Goal: Complete application form: Complete application form

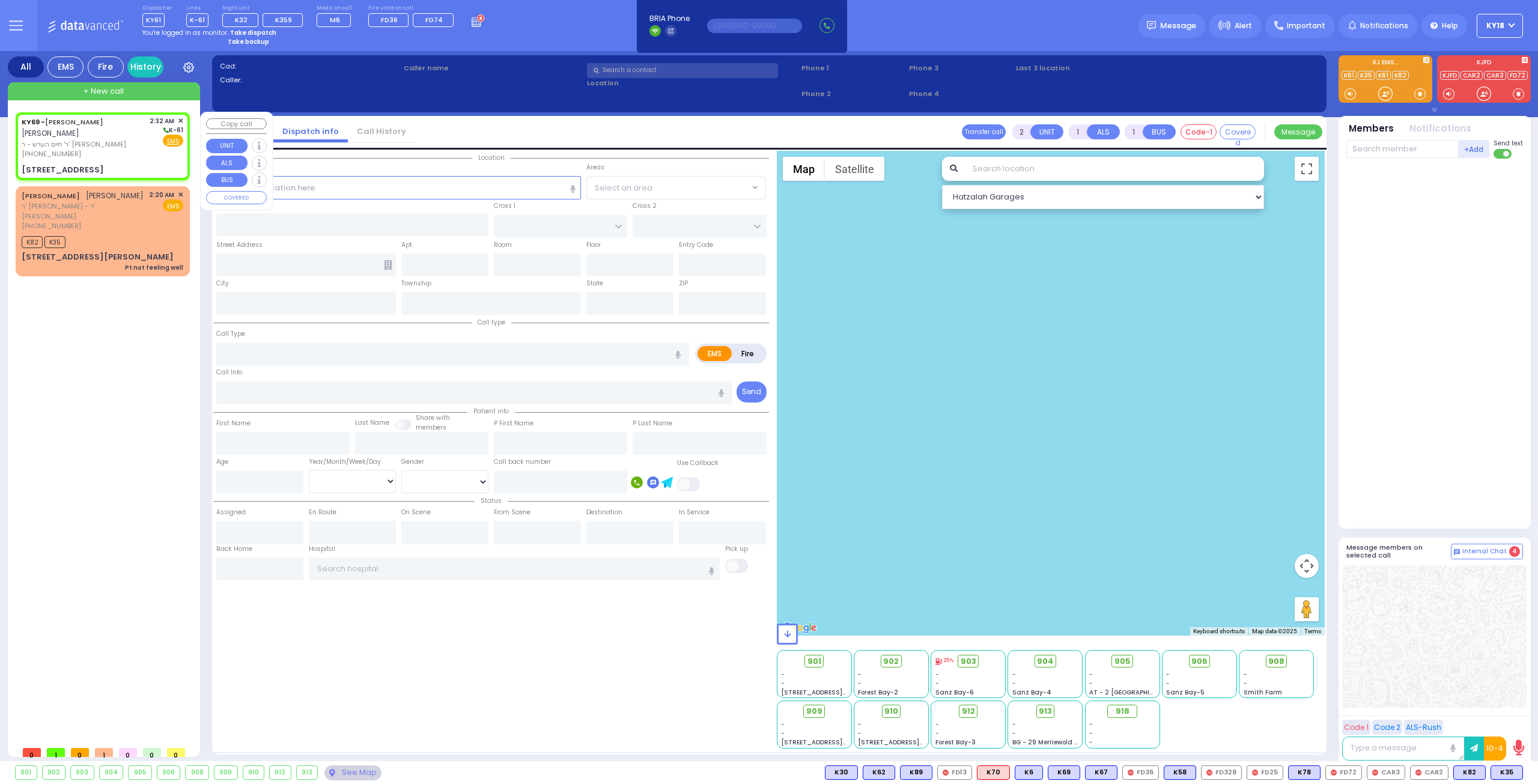
select select
radio input "true"
type input "[PERSON_NAME]"
type input "GOLDBERGER"
select select
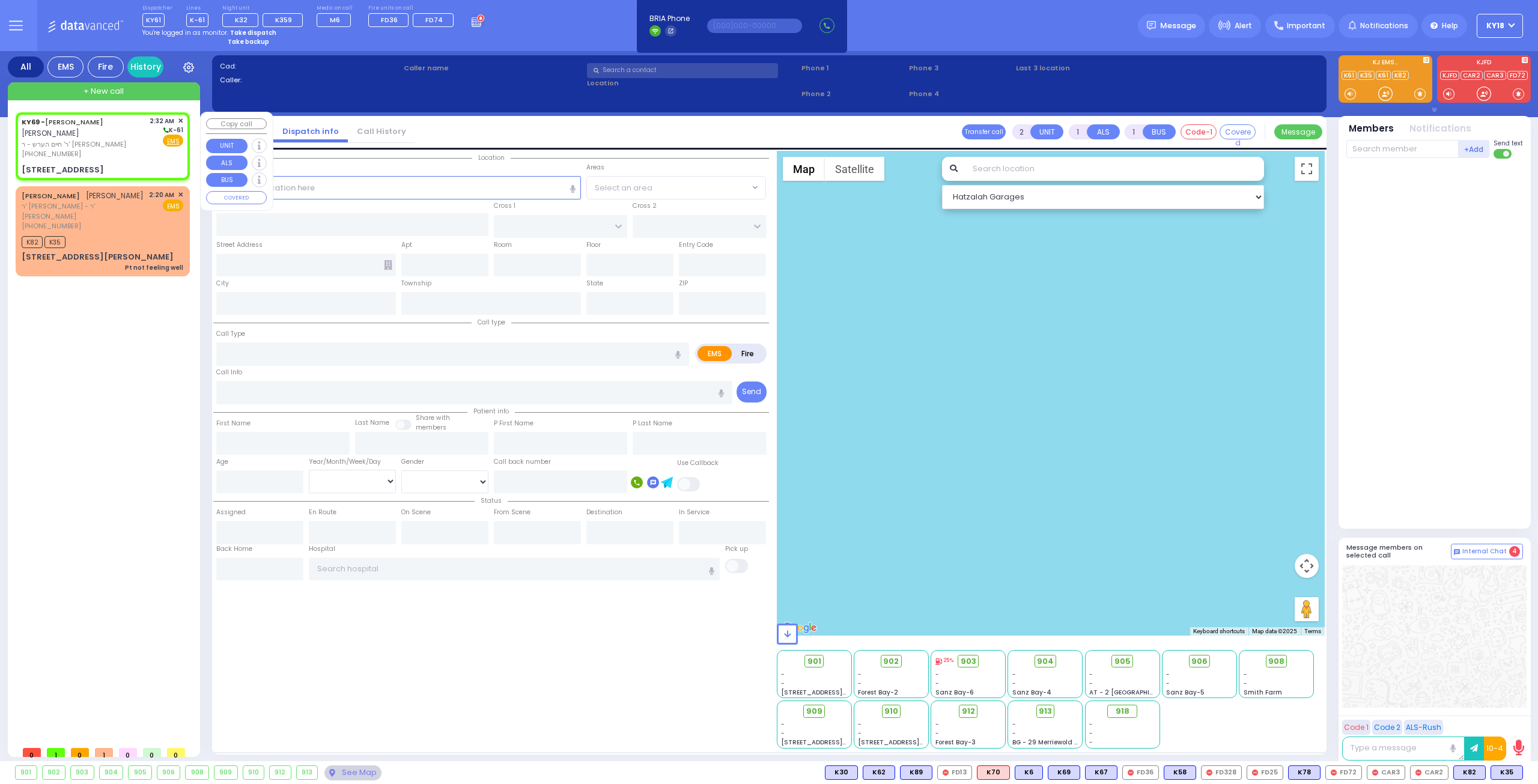
type input "02:32"
select select "Hatzalah Garages"
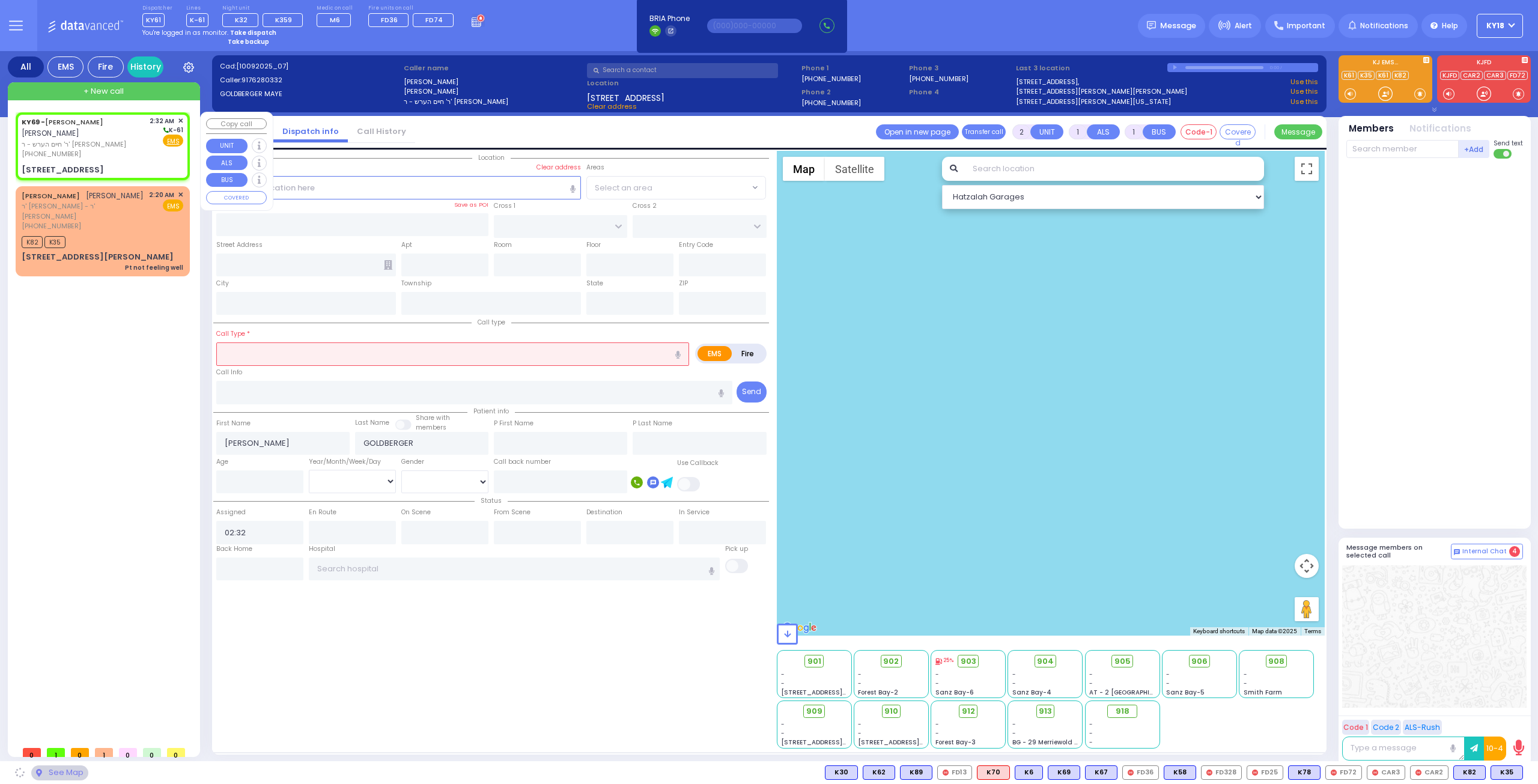
type input "ROVNA COURT"
type input "[GEOGRAPHIC_DATA]"
type input "[STREET_ADDRESS]"
type input "Monroe"
type input "[US_STATE]"
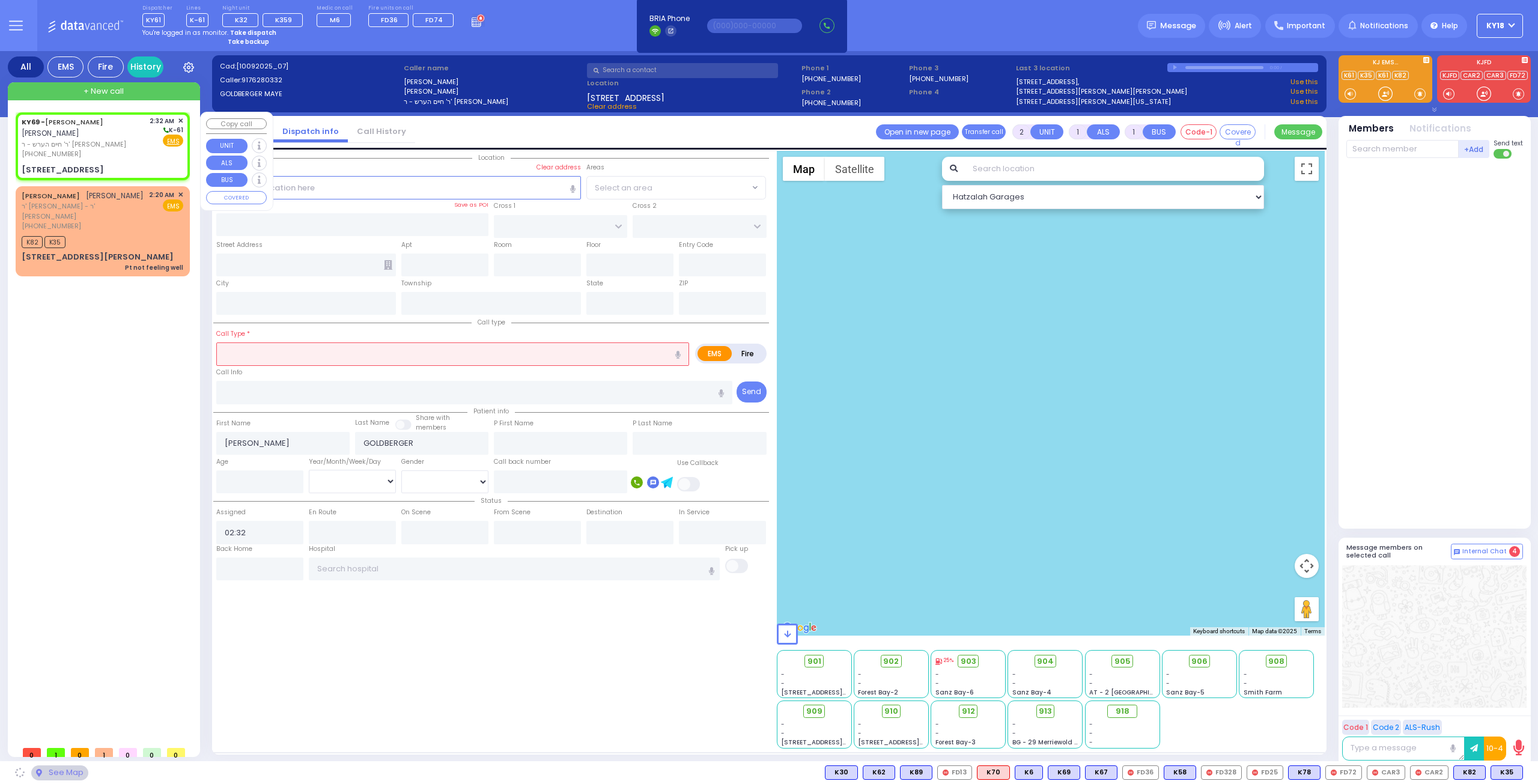
type input "10950"
select select "SECTION 5"
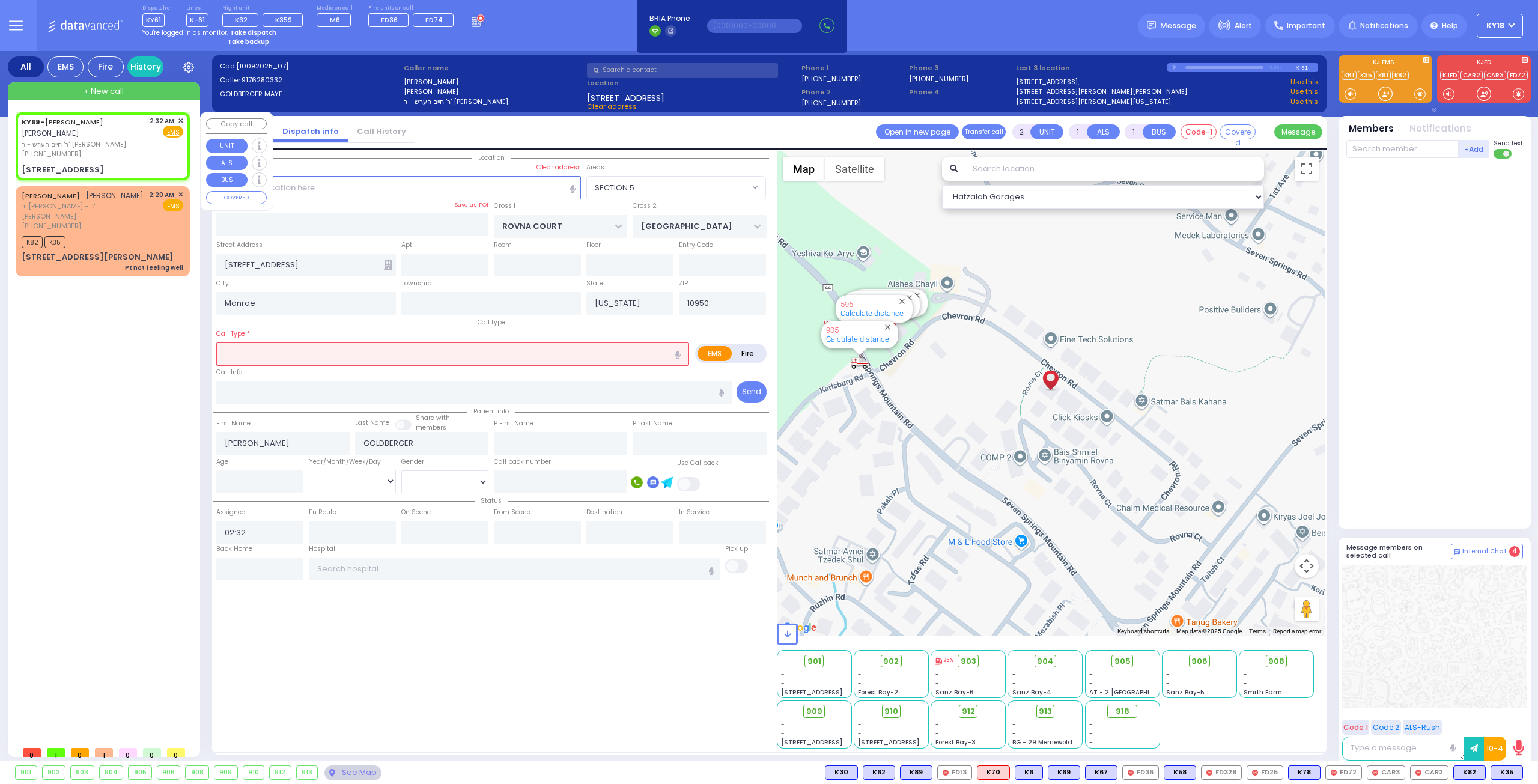
select select
radio input "true"
select select
select select "Hatzalah Garages"
select select "SECTION 5"
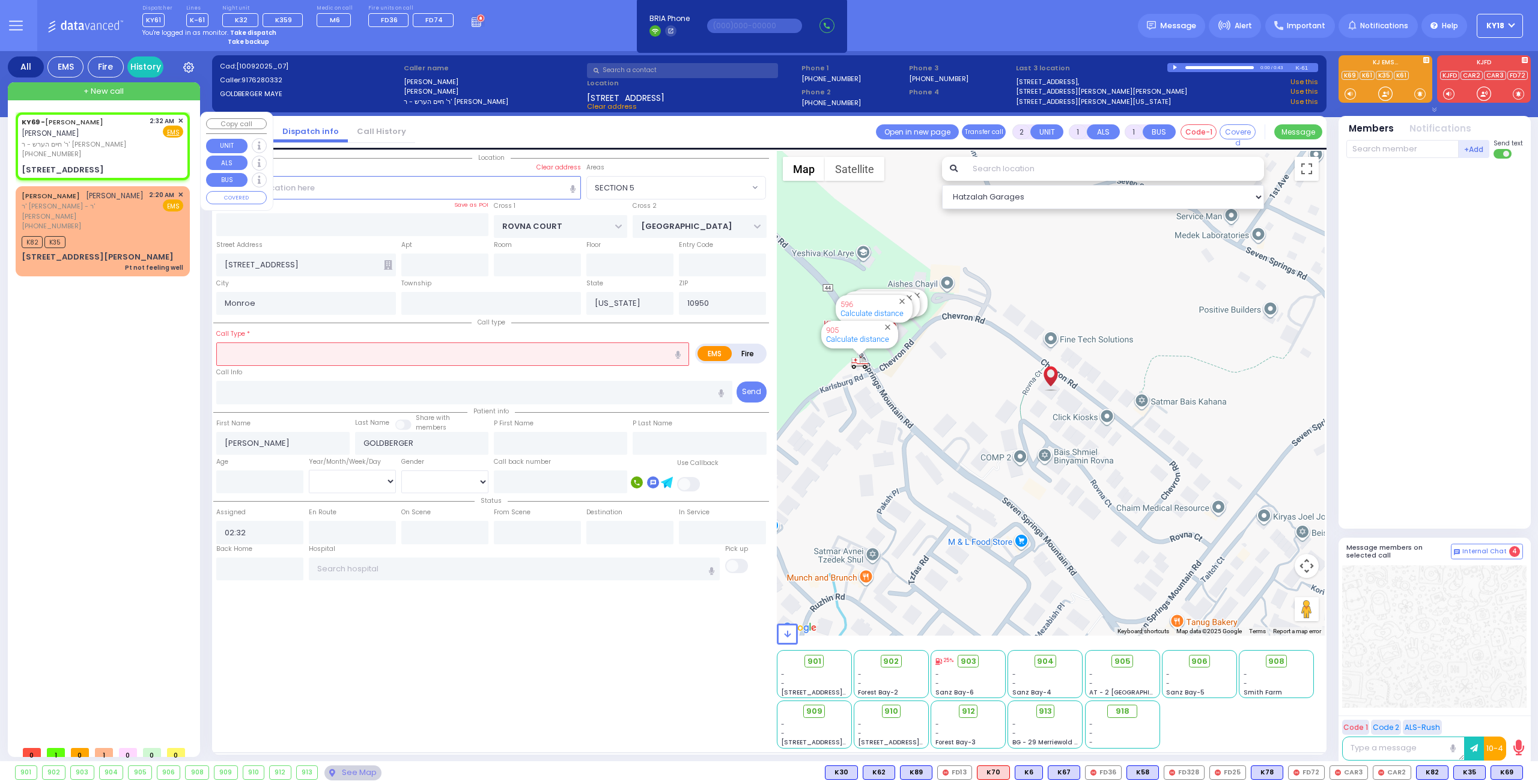
select select
type input "cr"
radio input "true"
select select
select select "Hatzalah Garages"
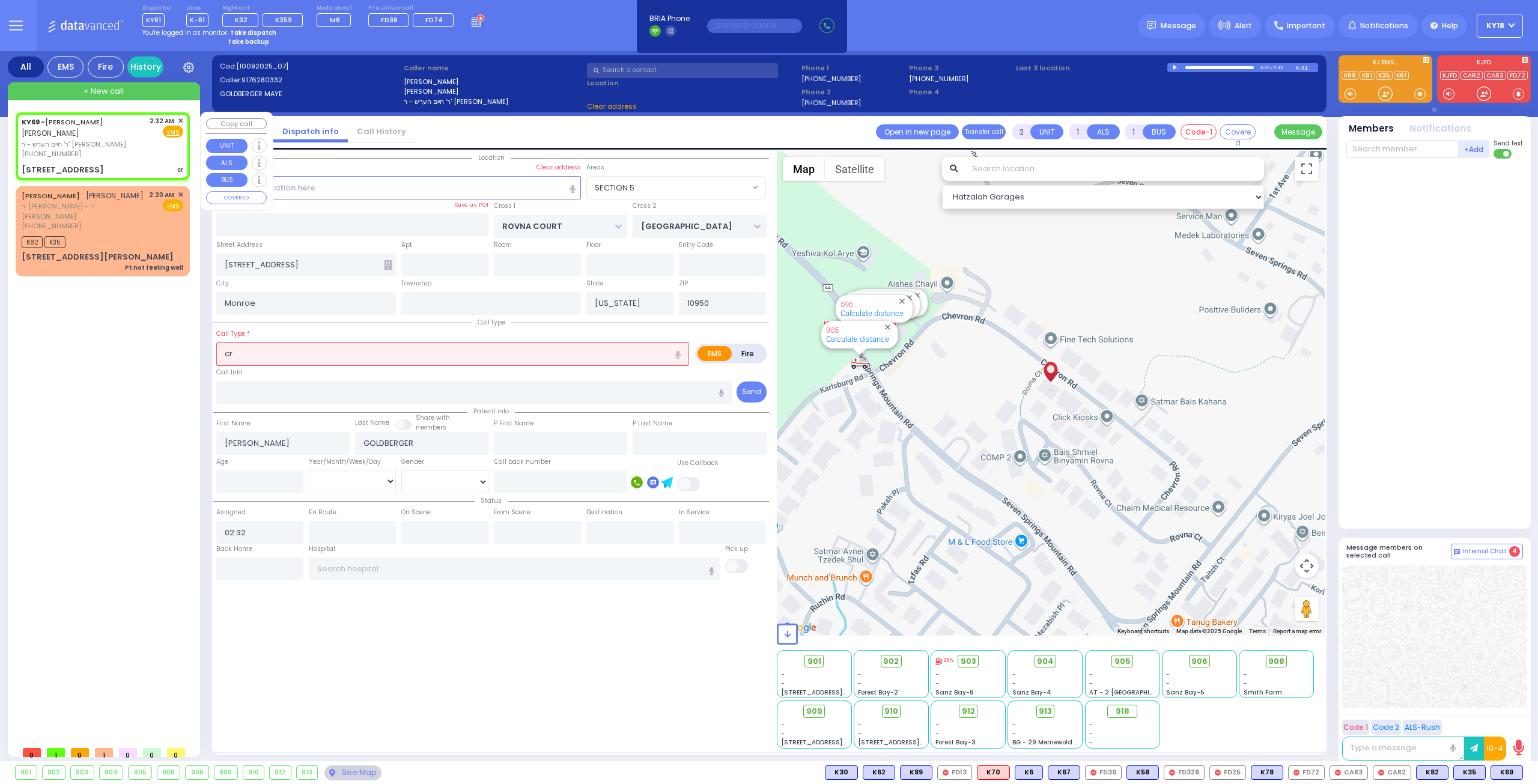
select select "SECTION 5"
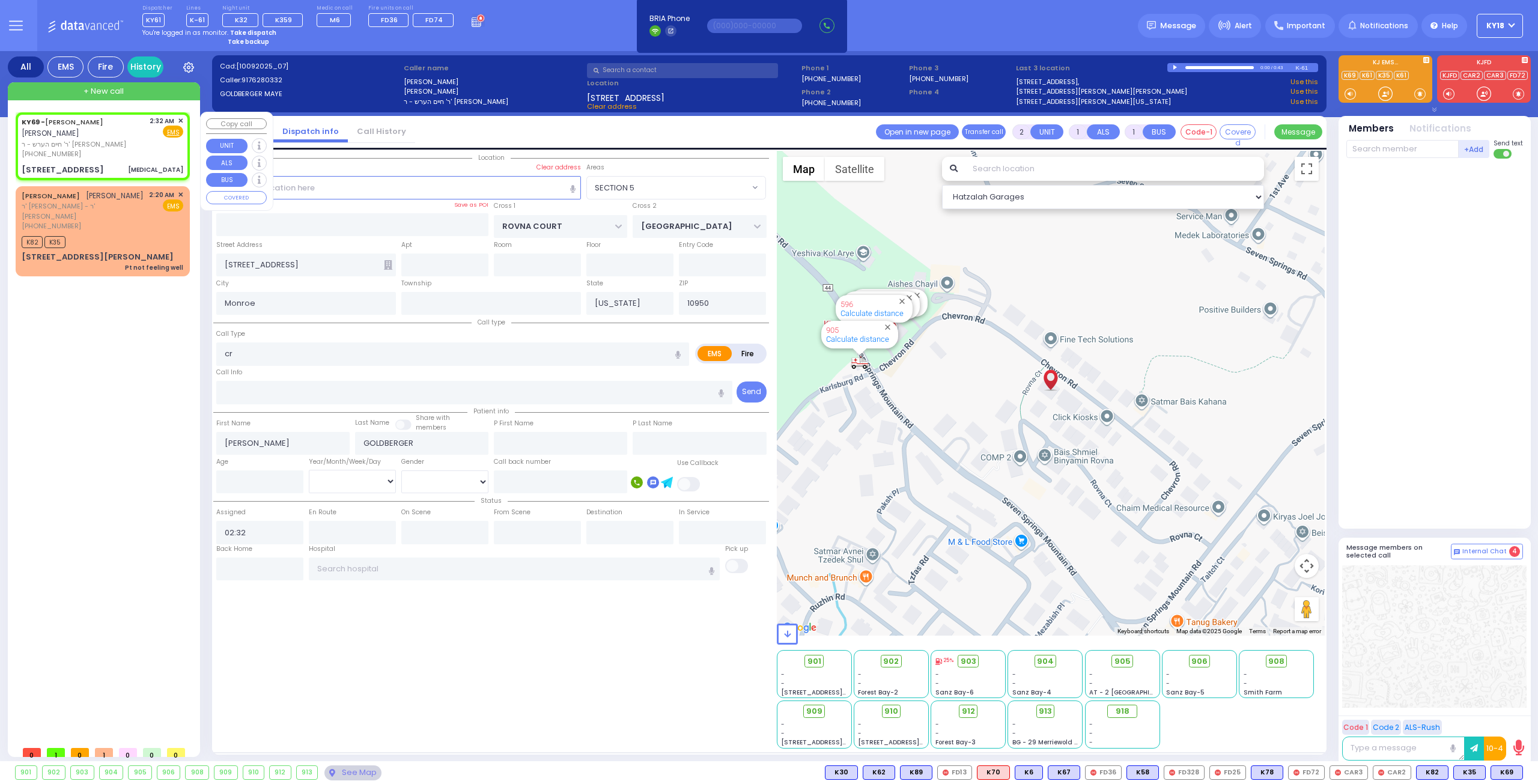
type input "1"
select select
type input "[MEDICAL_DATA]"
radio input "true"
select select
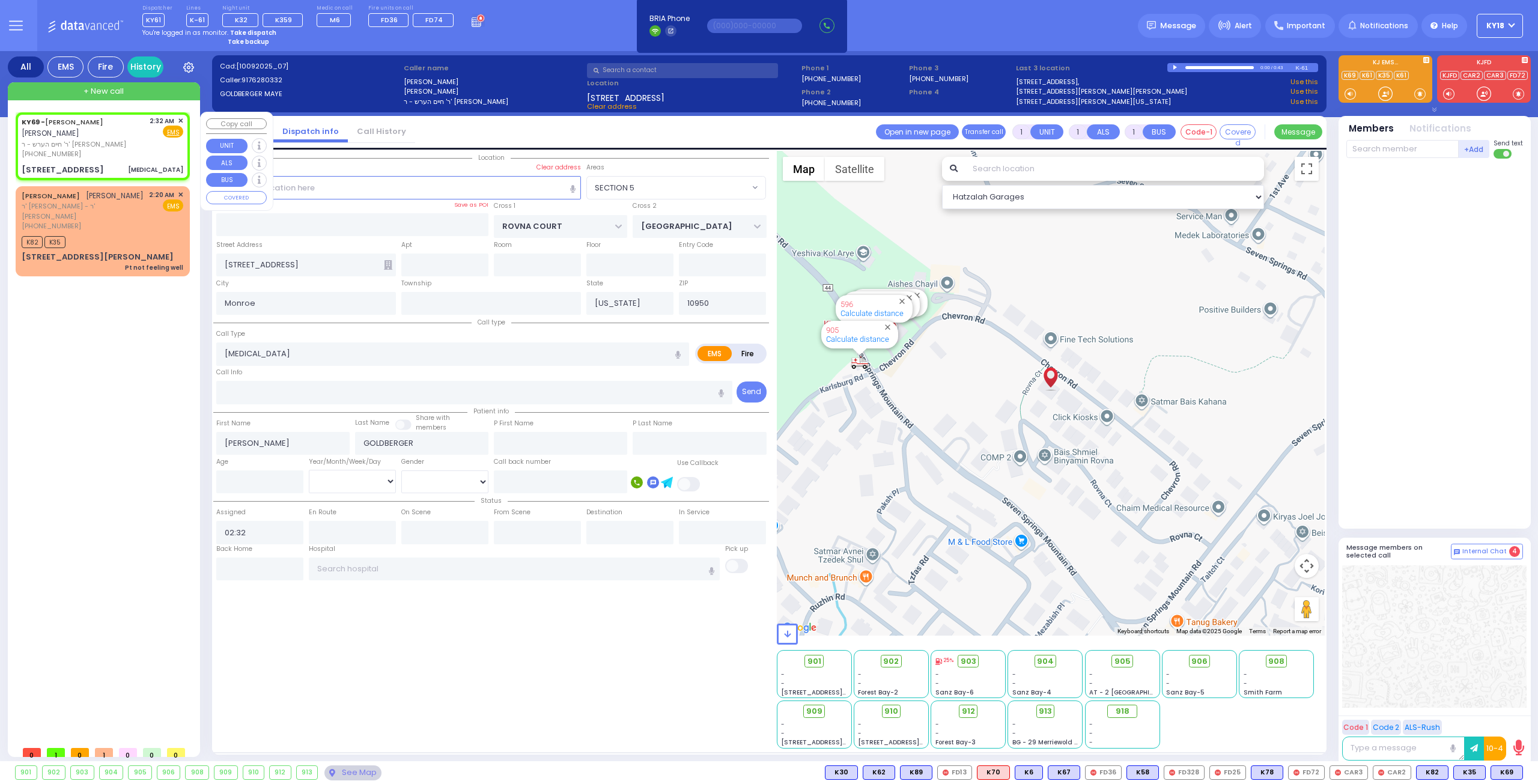
select select "Hatzalah Garages"
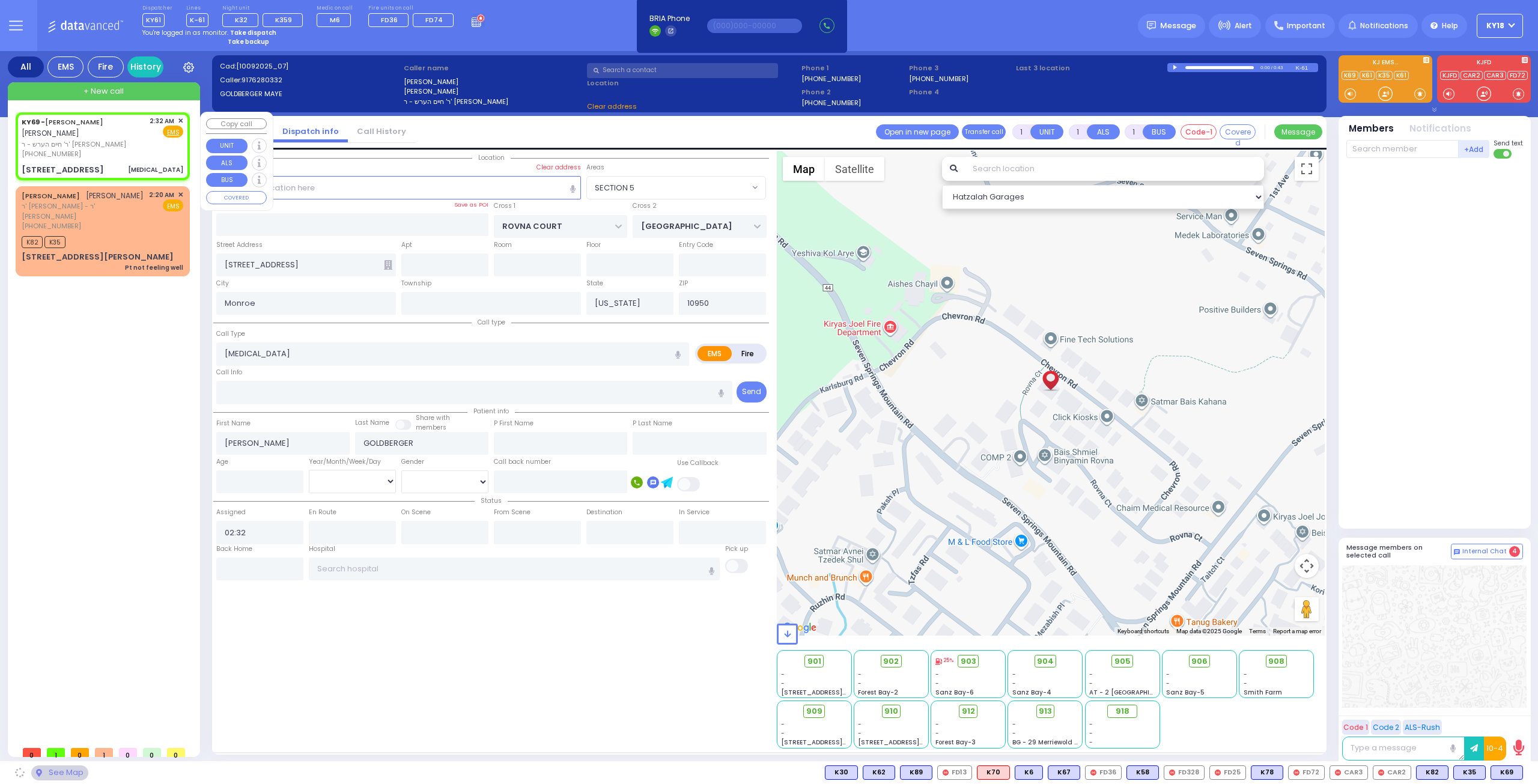
select select "SECTION 5"
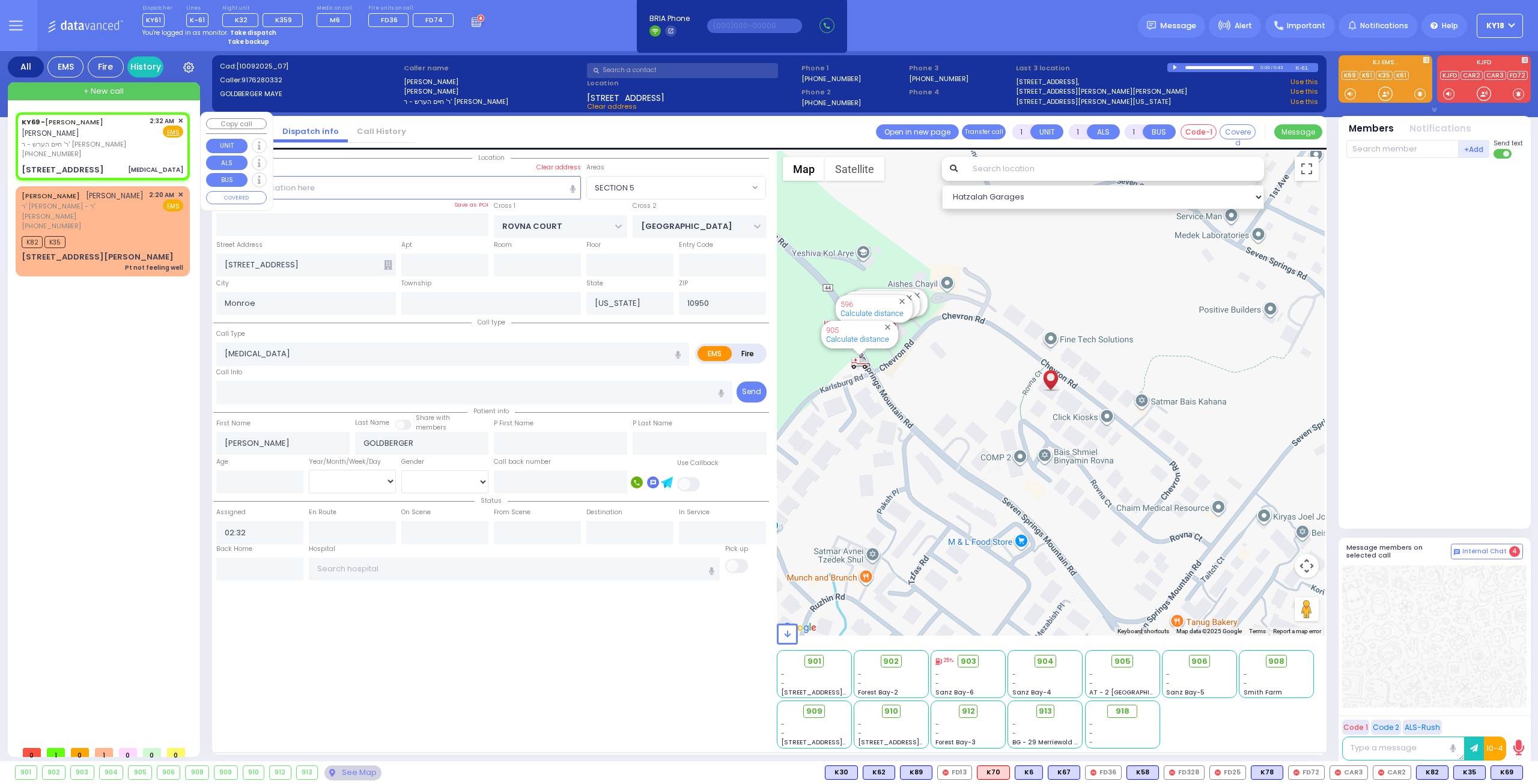
select select
radio input "true"
type input "2"
select select
select select "Hatzalah Garages"
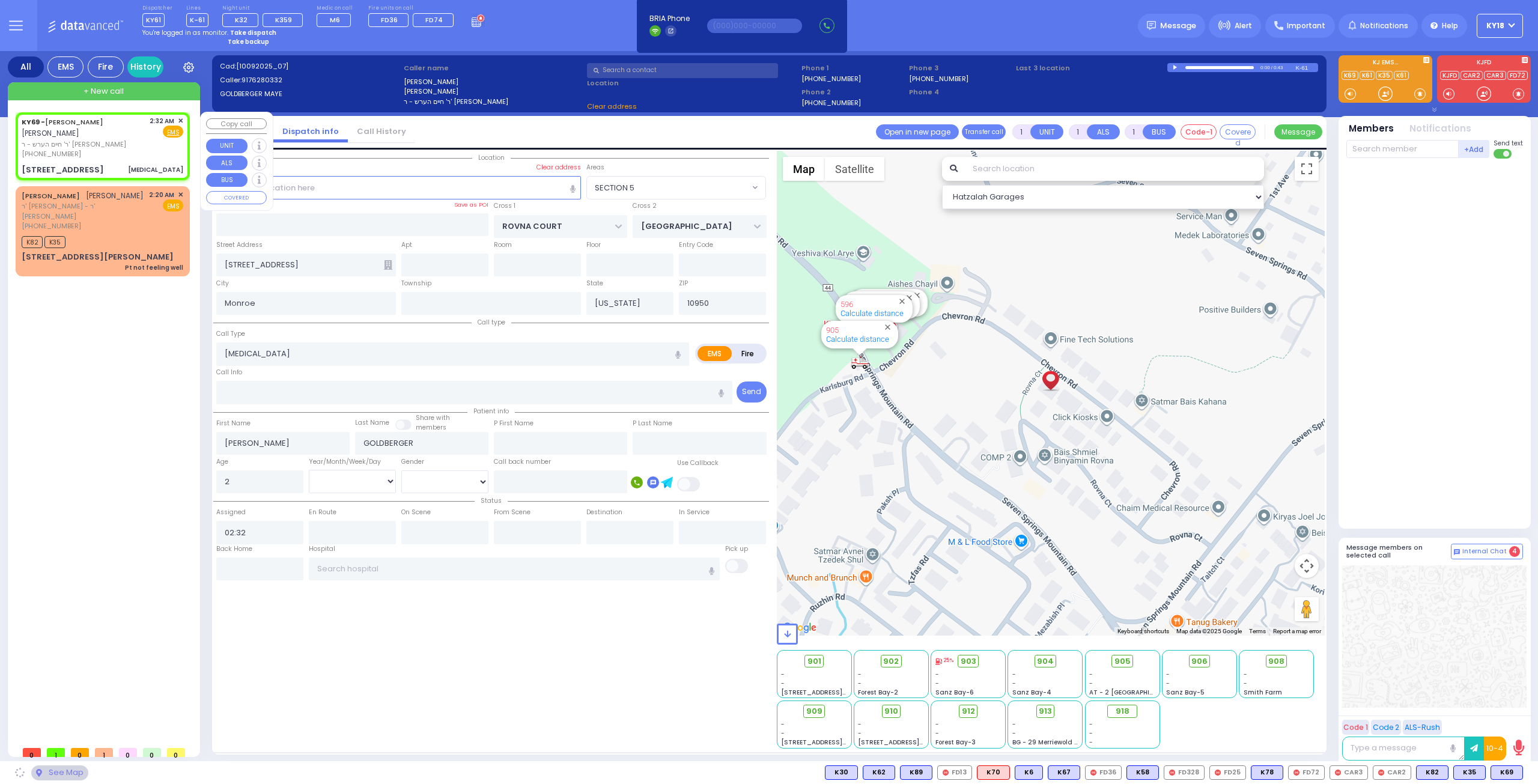
select select "SECTION 5"
select select
radio input "true"
select select "Year"
select select "Hatzalah Garages"
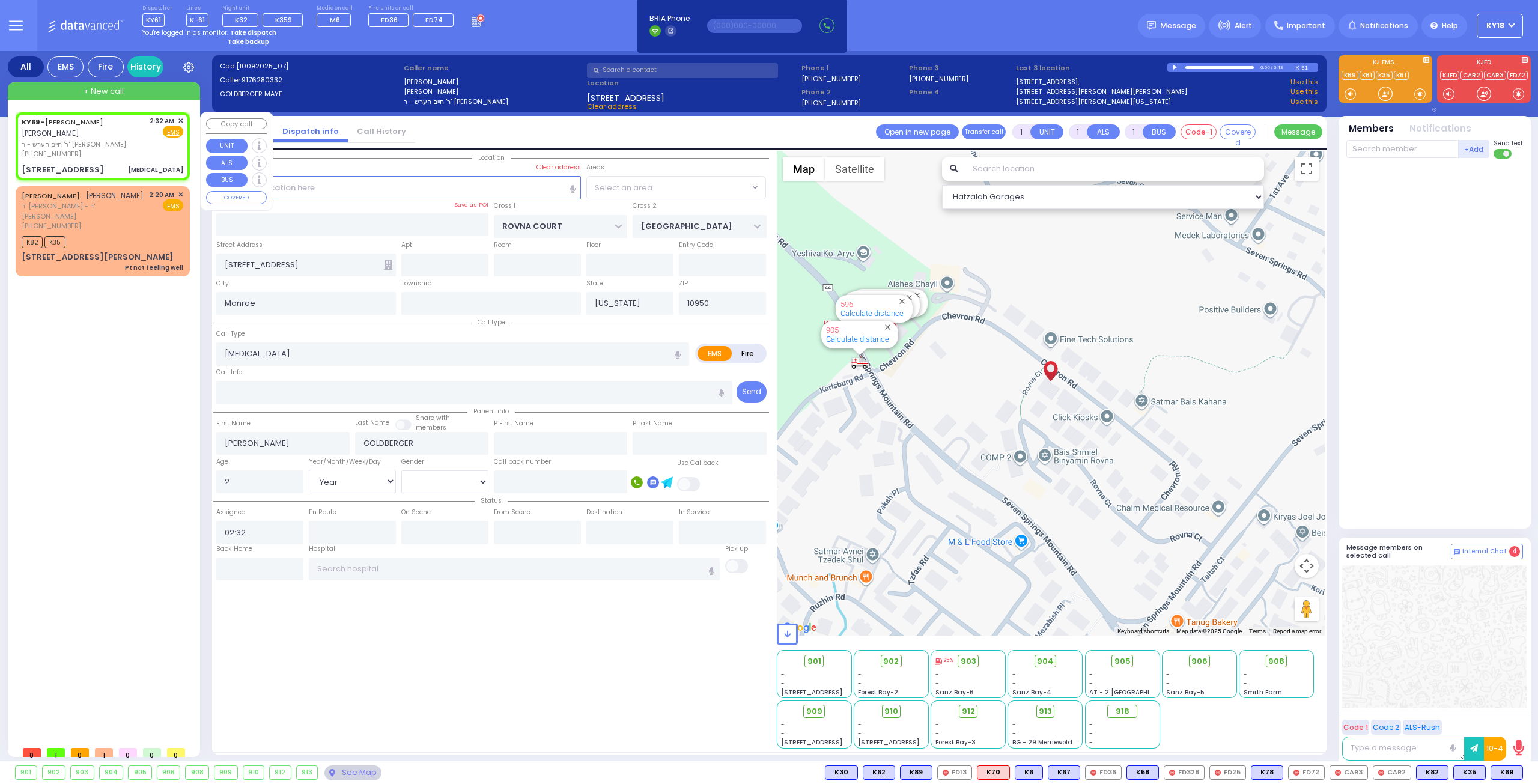
select select "SECTION 5"
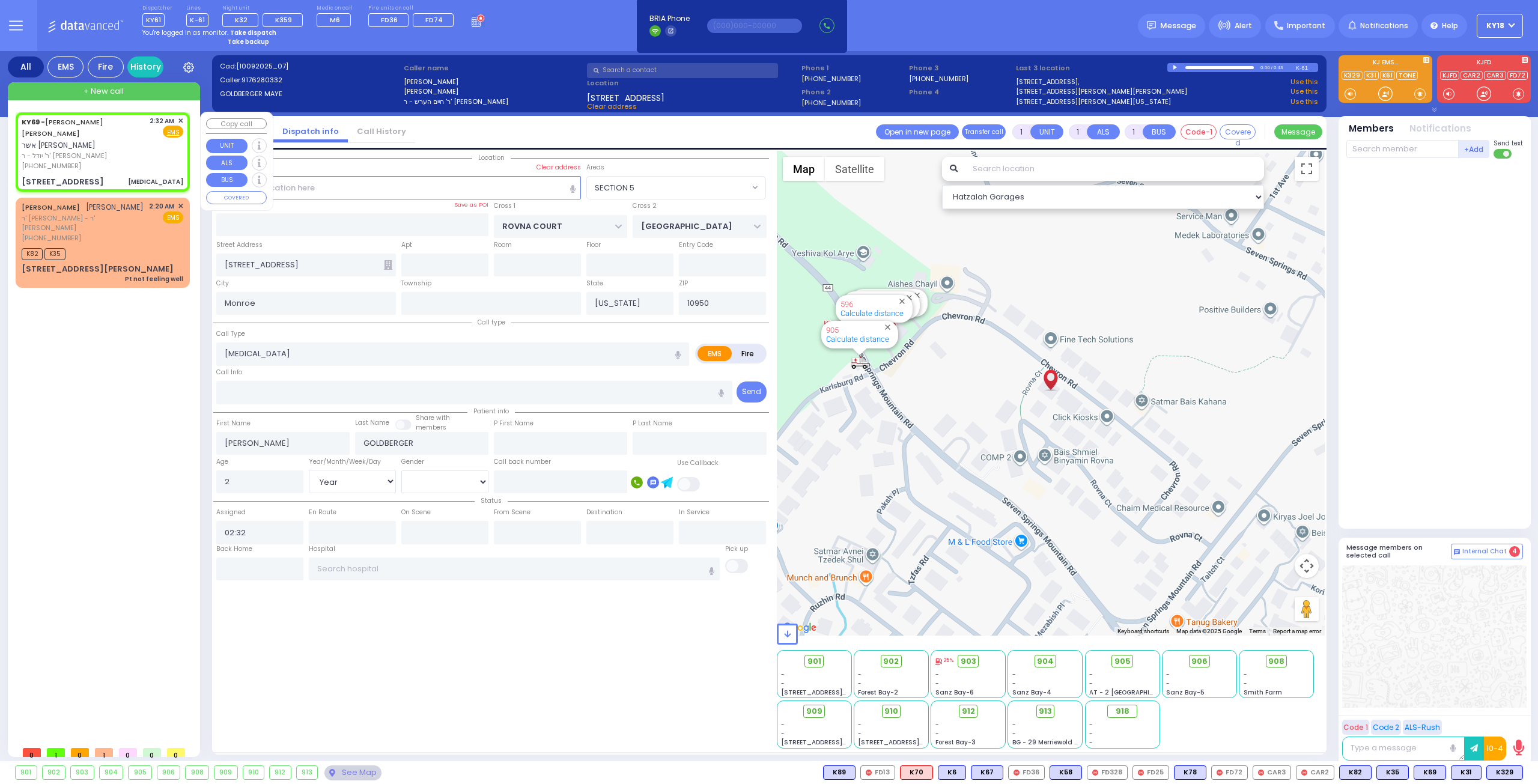
select select
radio input "true"
type input "[PERSON_NAME]"
select select "Year"
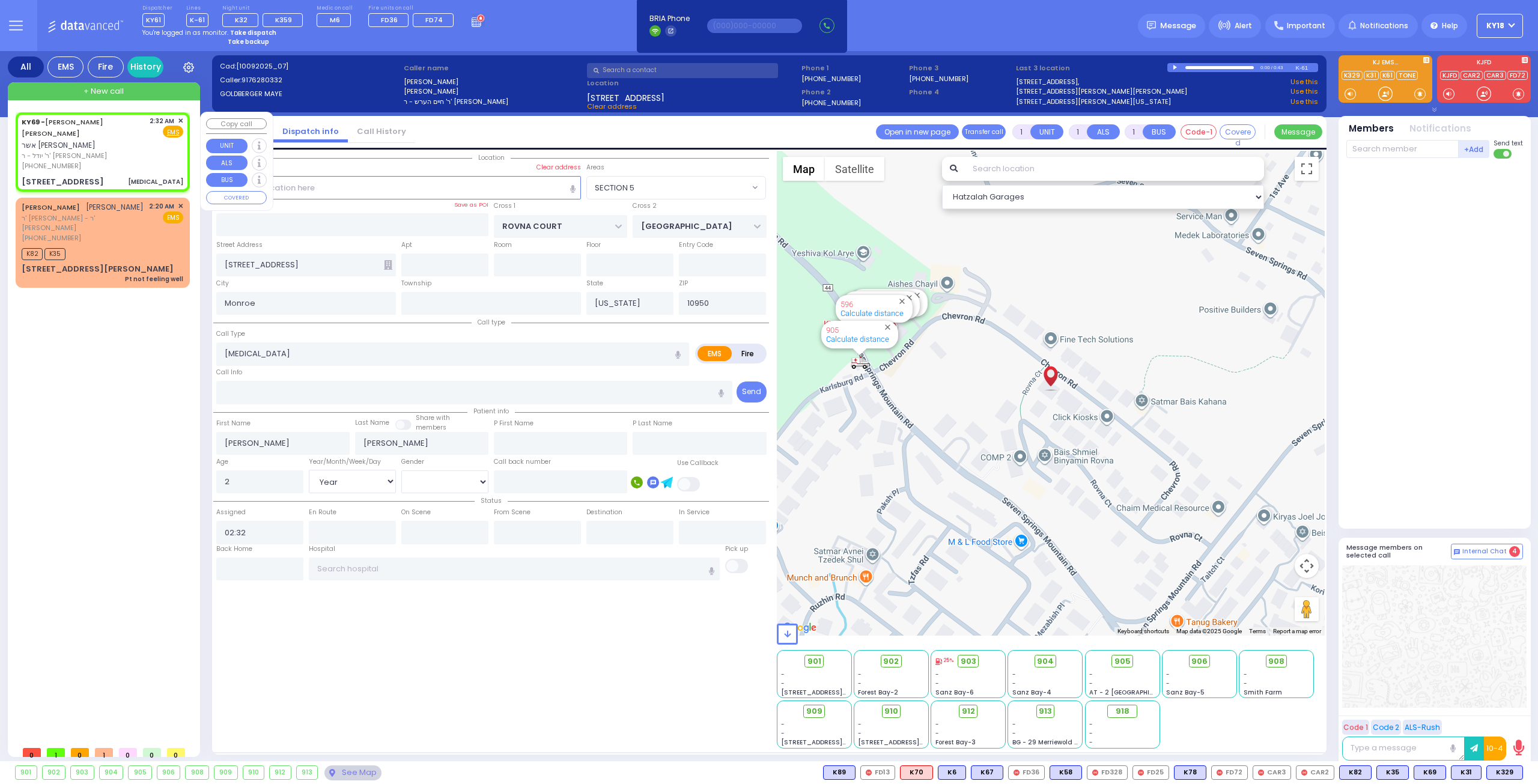
select select "Hatzalah Garages"
select select
radio input "true"
select select "Year"
select select "Hatzalah Garages"
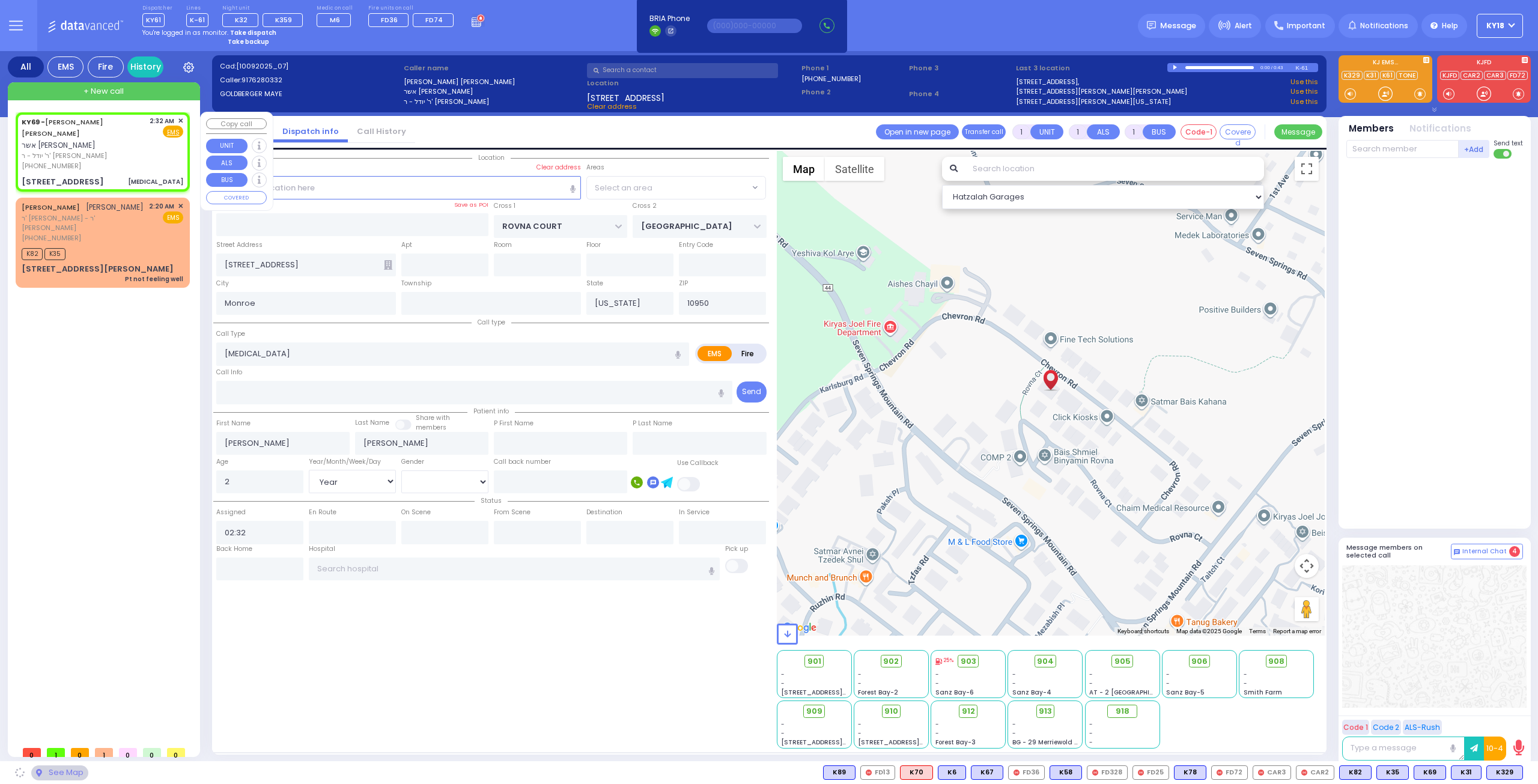
type input "[STREET_ADDRESS]"
type input "201"
select select "SECTION 5"
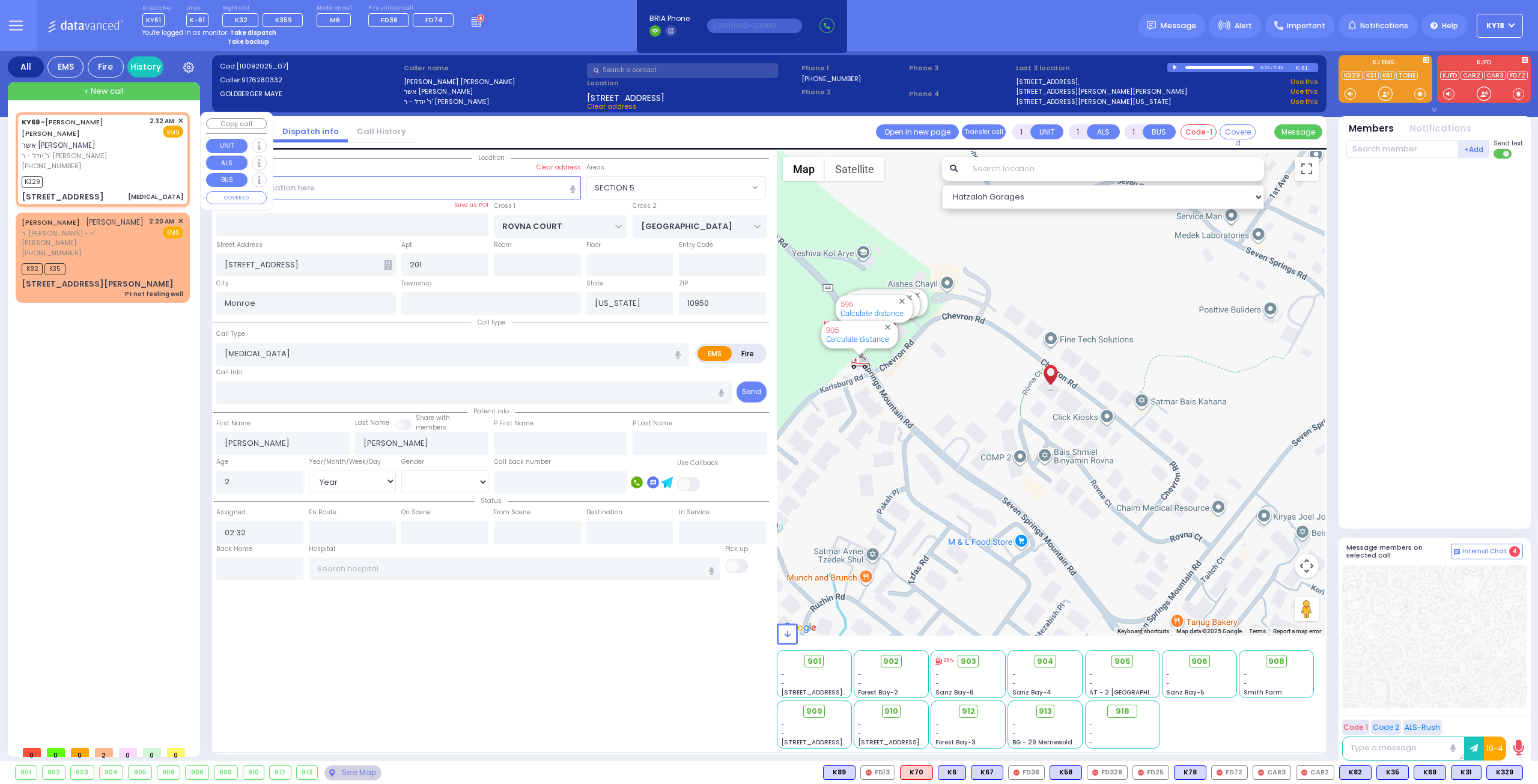
select select
radio input "true"
select select "Year"
type input "02:35"
select select "Hatzalah Garages"
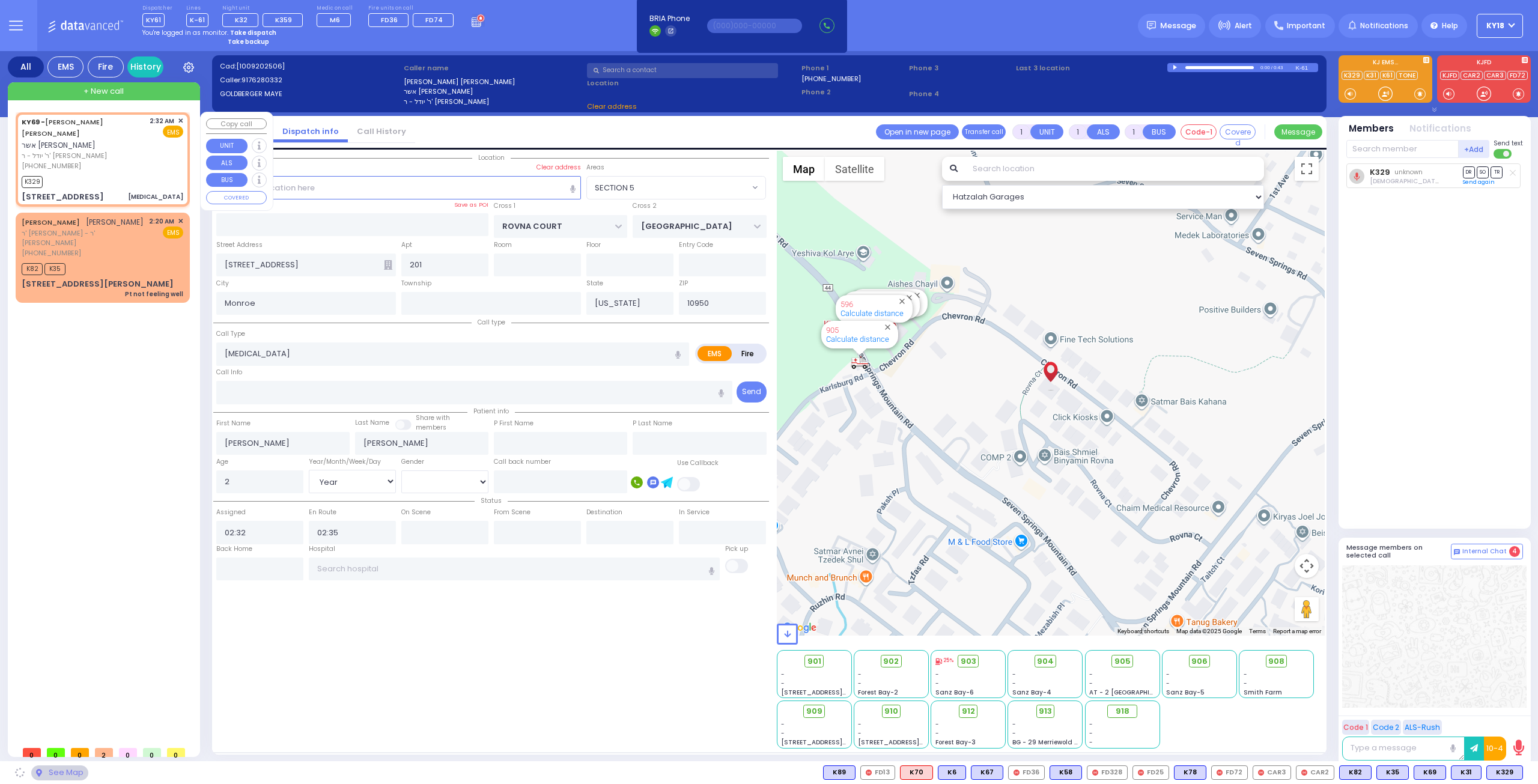
select select "SECTION 5"
select select
radio input "true"
select select "Year"
select select "Hatzalah Garages"
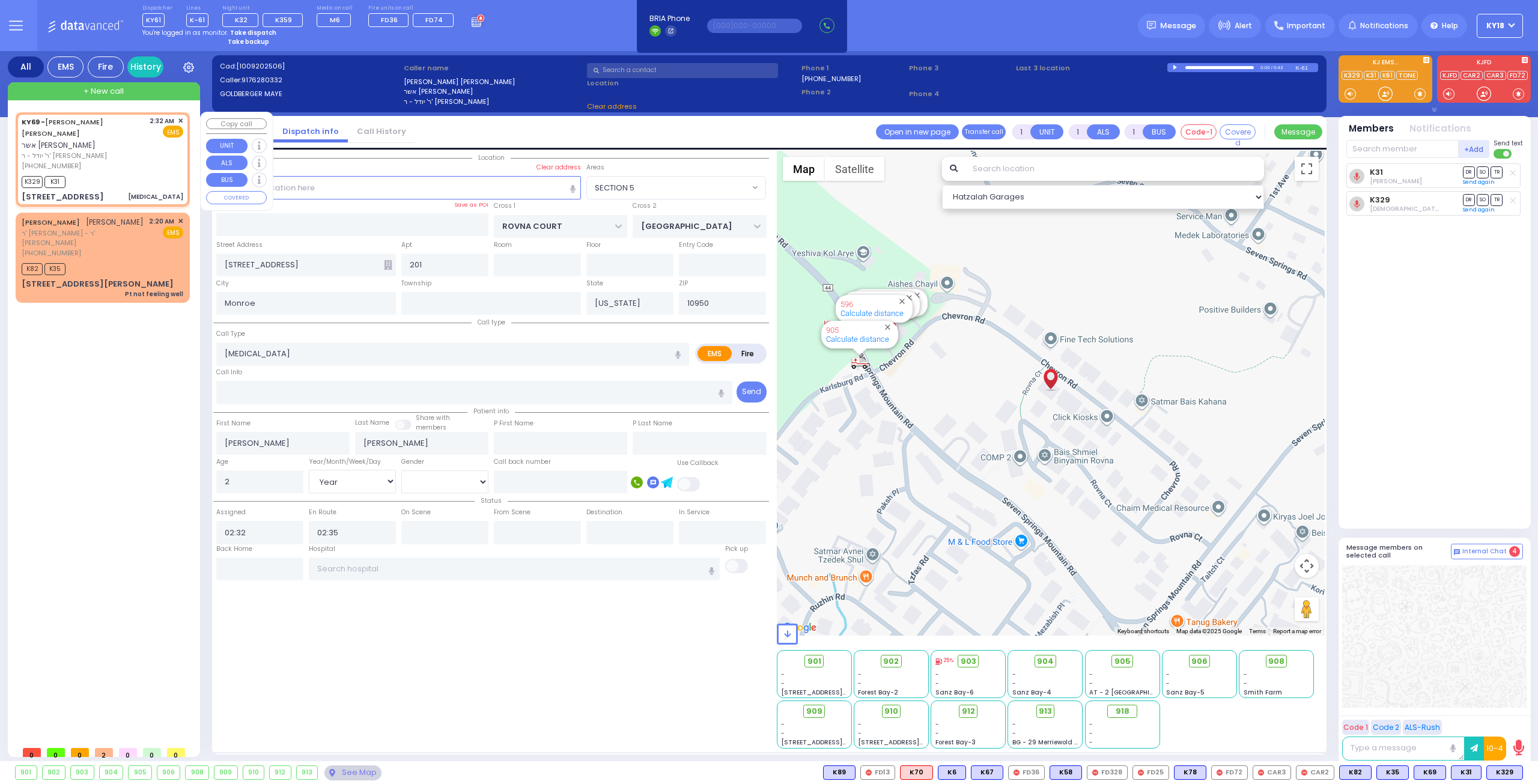
select select "SECTION 5"
